Goal: Communication & Community: Answer question/provide support

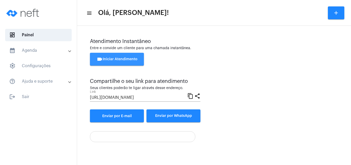
click at [117, 57] on button "videocam Iniciar Atendimento" at bounding box center [117, 59] width 54 height 13
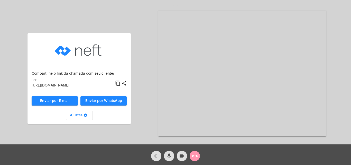
click at [118, 82] on mat-icon "content_copy" at bounding box center [117, 83] width 5 height 6
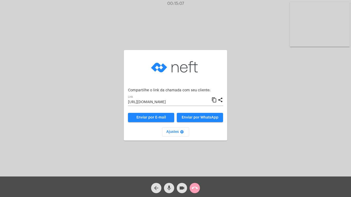
click at [193, 164] on mat-icon "call_end" at bounding box center [195, 188] width 6 height 6
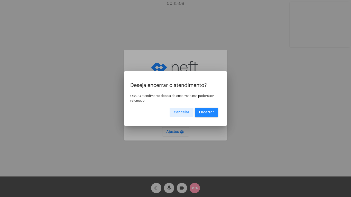
click at [205, 112] on span "Encerrar" at bounding box center [206, 113] width 15 height 4
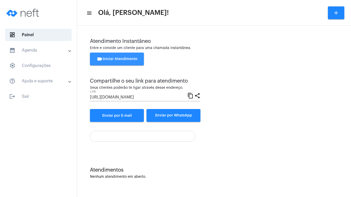
click at [117, 57] on button "videocam Iniciar Atendimento" at bounding box center [117, 59] width 54 height 13
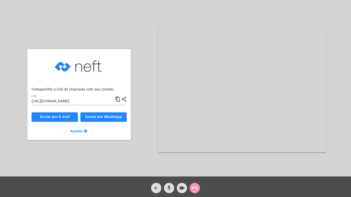
click at [118, 98] on mat-icon "content_copy" at bounding box center [117, 99] width 5 height 6
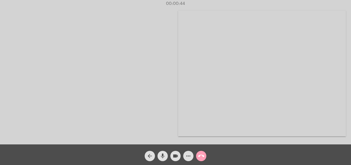
click at [201, 155] on mat-icon "call_end" at bounding box center [201, 156] width 6 height 6
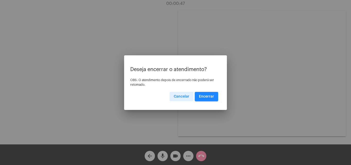
click at [207, 93] on button "Encerrar" at bounding box center [206, 96] width 23 height 9
